Goal: Task Accomplishment & Management: Manage account settings

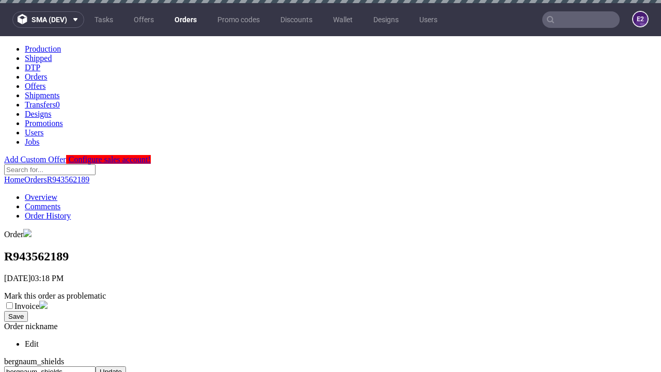
scroll to position [422, 0]
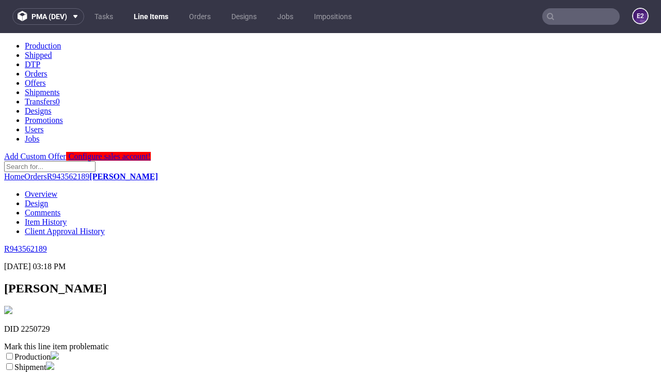
scroll to position [182, 0]
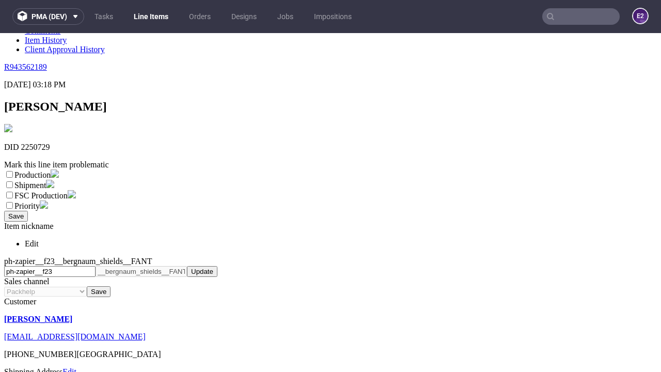
select select "dtp_ca_needed"
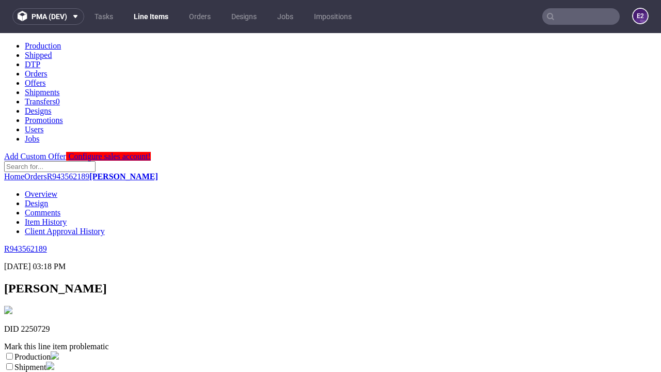
scroll to position [0, 0]
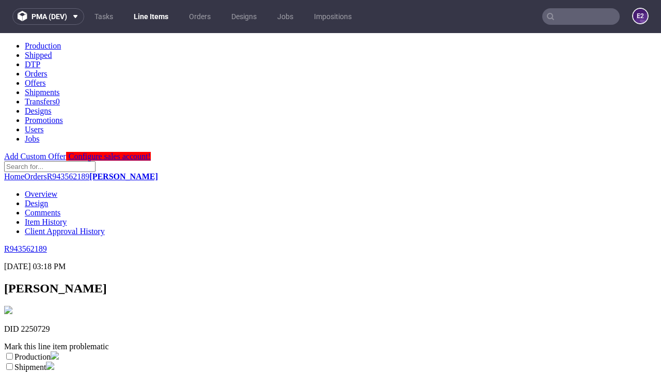
checkbox input "true"
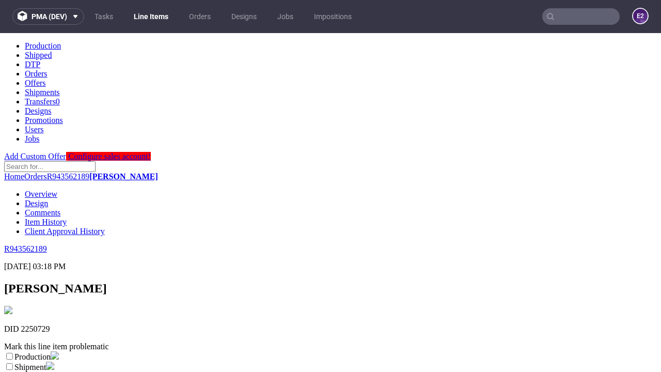
scroll to position [9, 0]
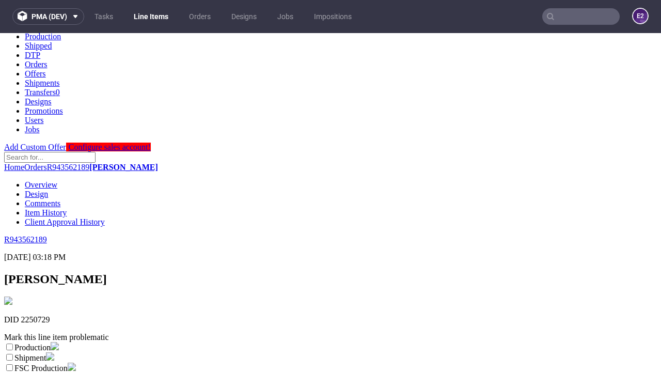
type textarea "test"
